Goal: Task Accomplishment & Management: Complete application form

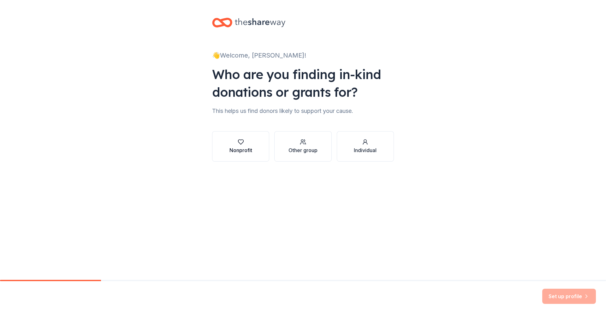
click at [247, 140] on div "button" at bounding box center [241, 142] width 23 height 6
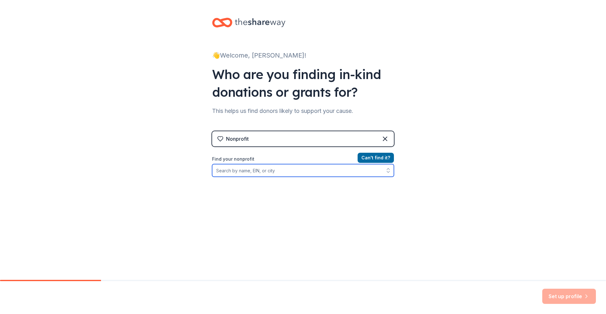
click at [254, 171] on input "Find your nonprofit" at bounding box center [303, 170] width 182 height 13
type input "92"
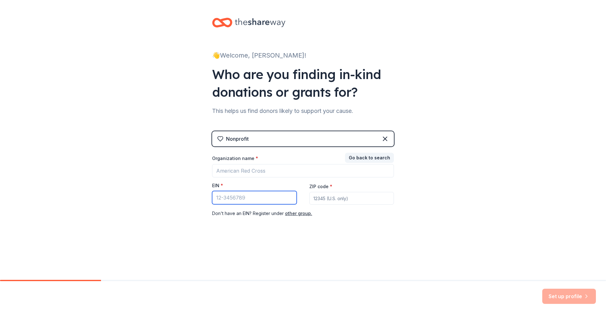
click at [245, 193] on input "EIN *" at bounding box center [254, 197] width 85 height 13
type input "[US_EMPLOYER_IDENTIFICATION_NUMBER]"
click at [329, 196] on input "ZIP code *" at bounding box center [352, 198] width 85 height 13
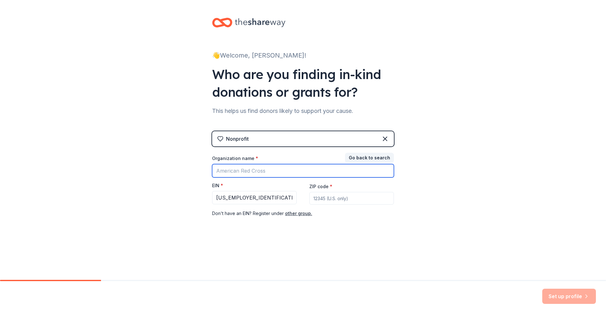
click at [241, 172] on input "Organization name *" at bounding box center [303, 170] width 182 height 13
type input "Hey Young Girl Inc"
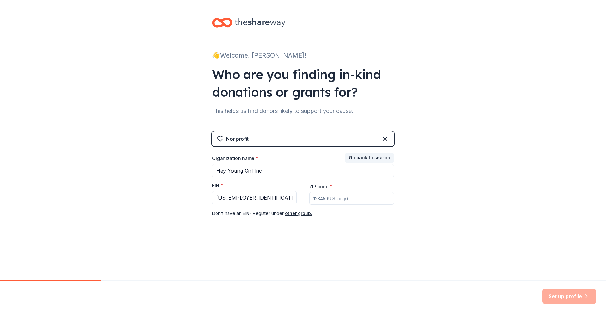
click at [329, 202] on input "ZIP code *" at bounding box center [352, 198] width 85 height 13
type input "77055"
click at [268, 233] on div "👋 Welcome, Tashion! Who are you finding in-kind donations or grants for? This h…" at bounding box center [303, 130] width 202 height 260
click at [552, 296] on button "Set up profile" at bounding box center [570, 295] width 54 height 15
click at [257, 194] on input "[US_EMPLOYER_IDENTIFICATION_NUMBER]" at bounding box center [254, 197] width 85 height 13
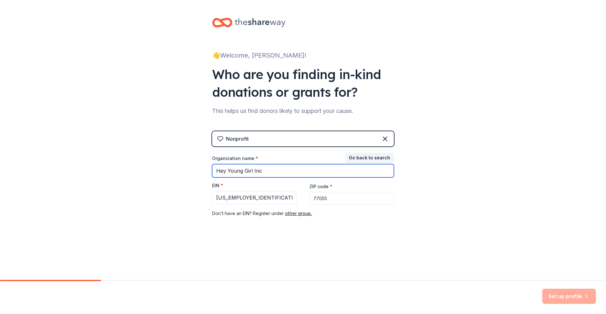
click at [271, 169] on input "Hey Young Girl Inc" at bounding box center [303, 170] width 182 height 13
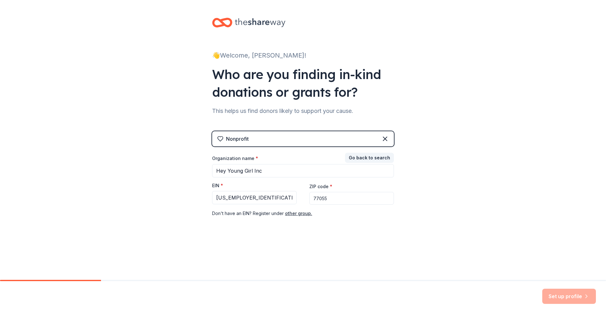
click at [353, 202] on input "77055" at bounding box center [352, 198] width 85 height 13
click at [292, 142] on div "Nonprofit" at bounding box center [303, 138] width 182 height 15
click at [562, 295] on div "Set up profile" at bounding box center [570, 295] width 54 height 15
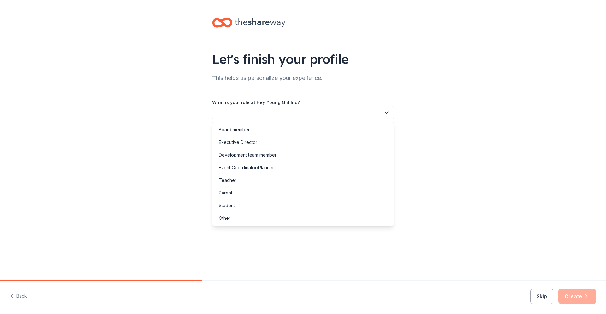
click at [358, 115] on button "button" at bounding box center [303, 112] width 182 height 13
click at [252, 142] on div "Executive Director" at bounding box center [238, 142] width 39 height 8
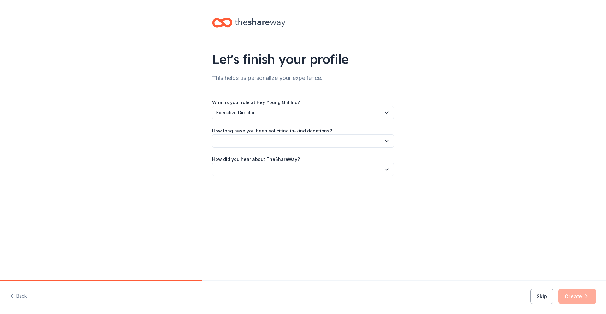
click at [285, 139] on button "button" at bounding box center [303, 140] width 182 height 13
click at [251, 157] on div "This is my first time!" at bounding box center [239, 158] width 40 height 8
click at [272, 170] on button "button" at bounding box center [303, 169] width 182 height 13
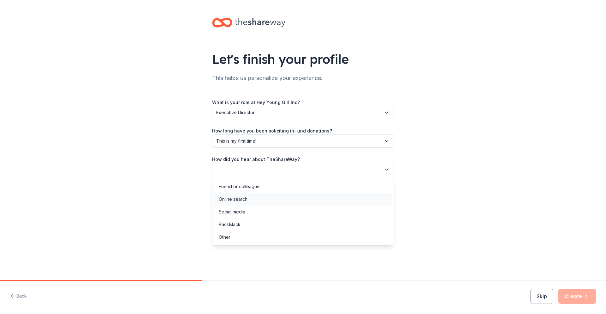
click at [248, 198] on div "Online search" at bounding box center [303, 199] width 179 height 13
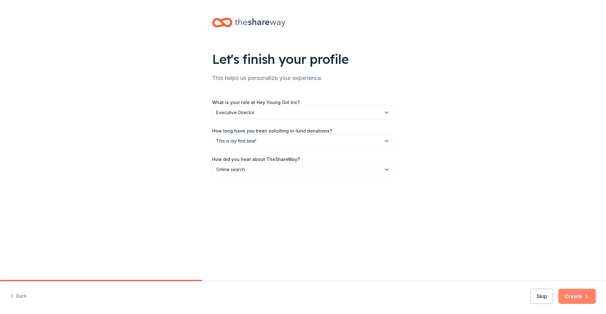
click at [570, 293] on button "Create" at bounding box center [578, 295] width 38 height 15
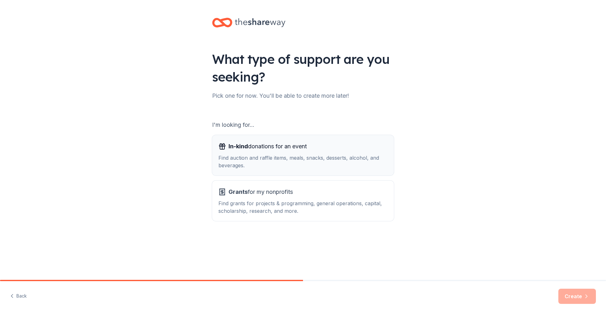
click at [286, 159] on div "Find auction and raffle items, meals, snacks, desserts, alcohol, and beverages." at bounding box center [303, 161] width 169 height 15
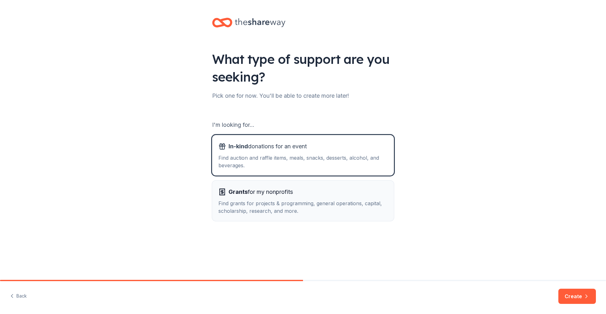
click at [293, 190] on span "Grants for my nonprofits" at bounding box center [261, 192] width 64 height 10
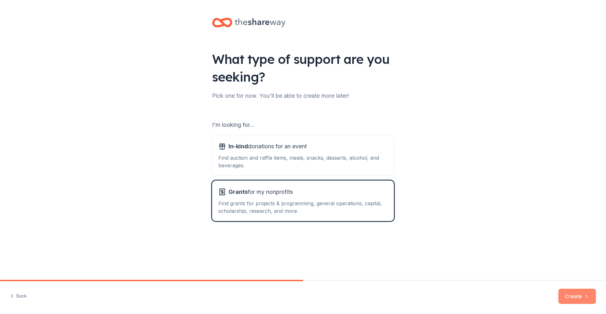
click at [565, 294] on button "Create" at bounding box center [578, 295] width 38 height 15
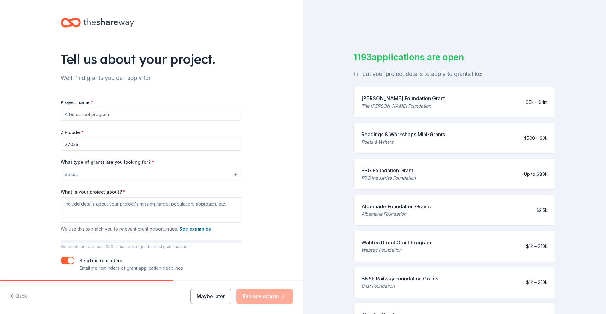
click at [132, 171] on button "Select" at bounding box center [152, 174] width 182 height 13
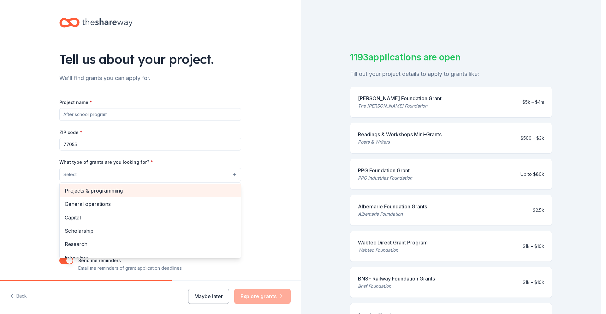
click at [109, 189] on span "Projects & programming" at bounding box center [150, 190] width 171 height 8
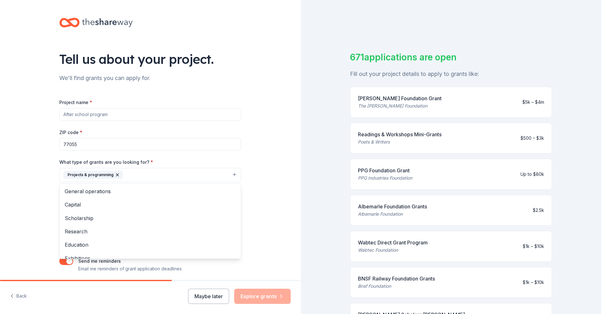
click at [76, 113] on div "Project name * ZIP code * 77055 What type of grants are you looking for? * Proj…" at bounding box center [150, 185] width 182 height 174
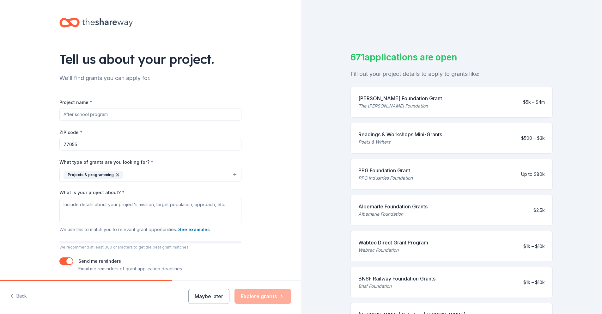
click at [76, 113] on input "Project name *" at bounding box center [150, 114] width 182 height 13
type input "h"
type input "Hey Young Girl"
click at [82, 210] on textarea "What is your project about? *" at bounding box center [150, 210] width 182 height 25
click at [75, 205] on textarea "What is your project about? *" at bounding box center [150, 210] width 182 height 25
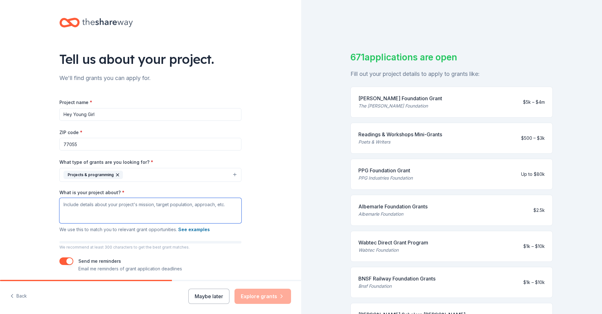
paste textarea "Hey Young Girl Inc. is a mentorship program dedicated to empowering at-risk gir…"
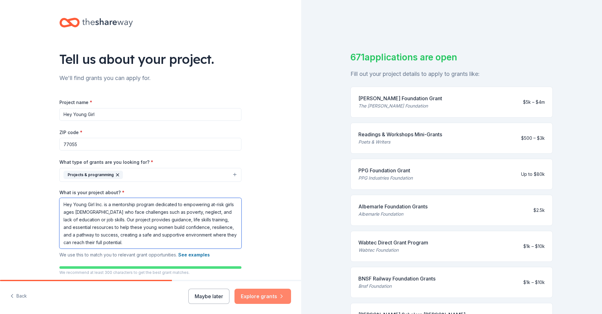
type textarea "Hey Young Girl Inc. is a mentorship program dedicated to empowering at-risk gir…"
click at [255, 294] on button "Explore grants" at bounding box center [262, 295] width 57 height 15
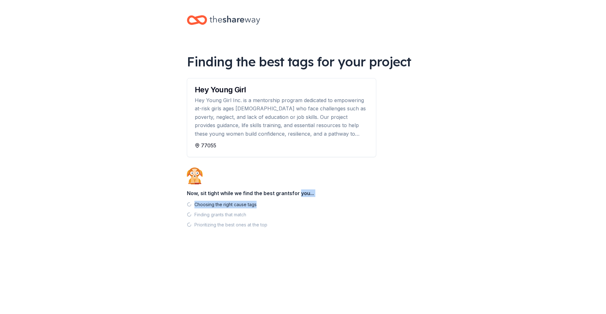
drag, startPoint x: 299, startPoint y: 191, endPoint x: 299, endPoint y: 201, distance: 9.8
click at [299, 201] on div "Finding the best tags for your project Hey Young Girl Hey Young Girl Inc. is a …" at bounding box center [303, 135] width 253 height 270
click at [272, 171] on div "Finding the best tags for your project Hey Young Girl Hey Young Girl Inc. is a …" at bounding box center [303, 135] width 253 height 270
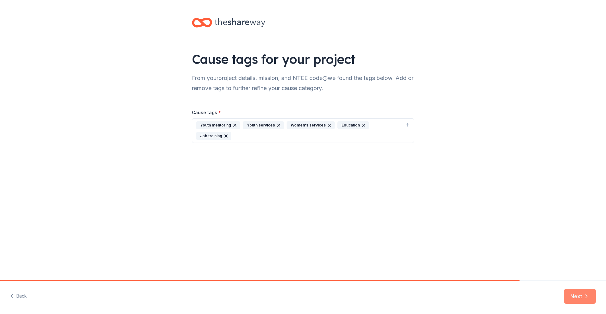
click at [576, 293] on button "Next" at bounding box center [580, 295] width 32 height 15
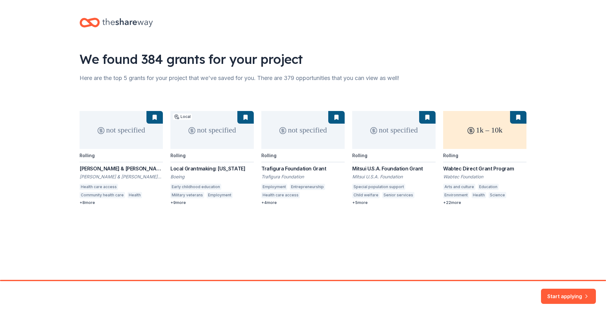
click at [500, 134] on div "not specified Rolling [PERSON_NAME] & [PERSON_NAME][US_STATE] Foundation Grants…" at bounding box center [303, 158] width 447 height 94
click at [457, 166] on div "not specified Rolling [PERSON_NAME] & [PERSON_NAME][US_STATE] Foundation Grants…" at bounding box center [303, 158] width 447 height 94
click at [557, 291] on button "Start applying" at bounding box center [568, 292] width 55 height 15
click at [563, 292] on div "Start applying" at bounding box center [568, 295] width 55 height 15
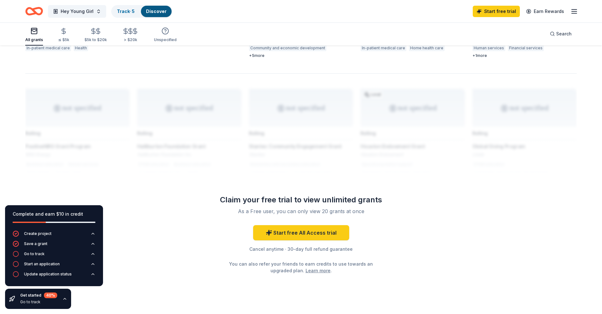
scroll to position [482, 0]
